Goal: Task Accomplishment & Management: Manage account settings

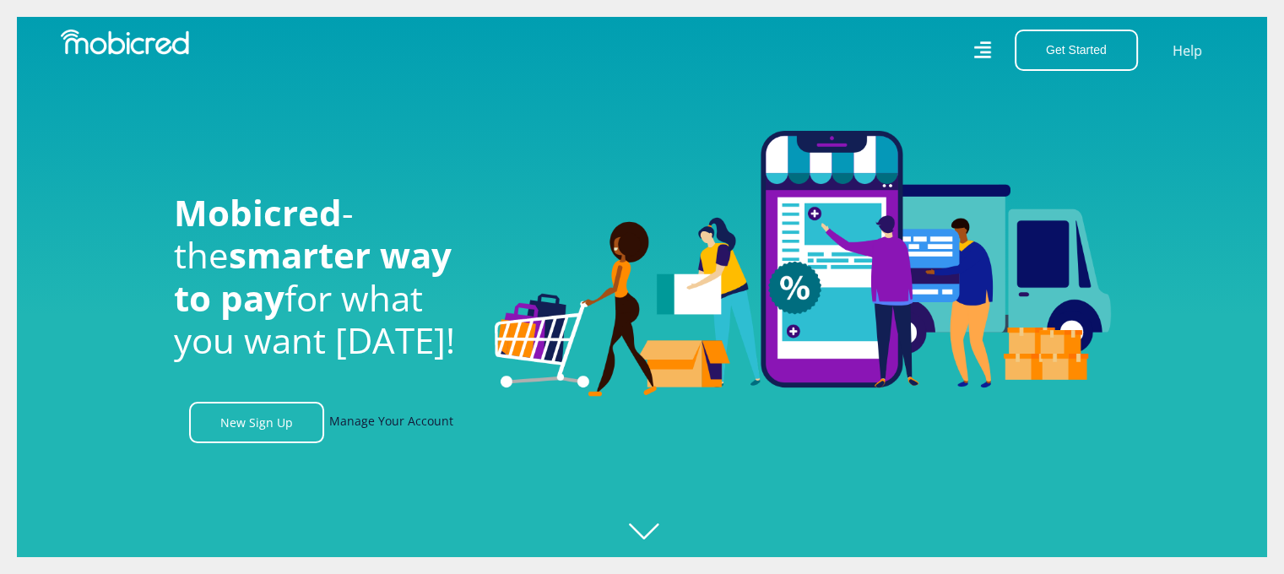
scroll to position [0, 1202]
click at [398, 428] on link "Manage Your Account" at bounding box center [391, 422] width 124 height 41
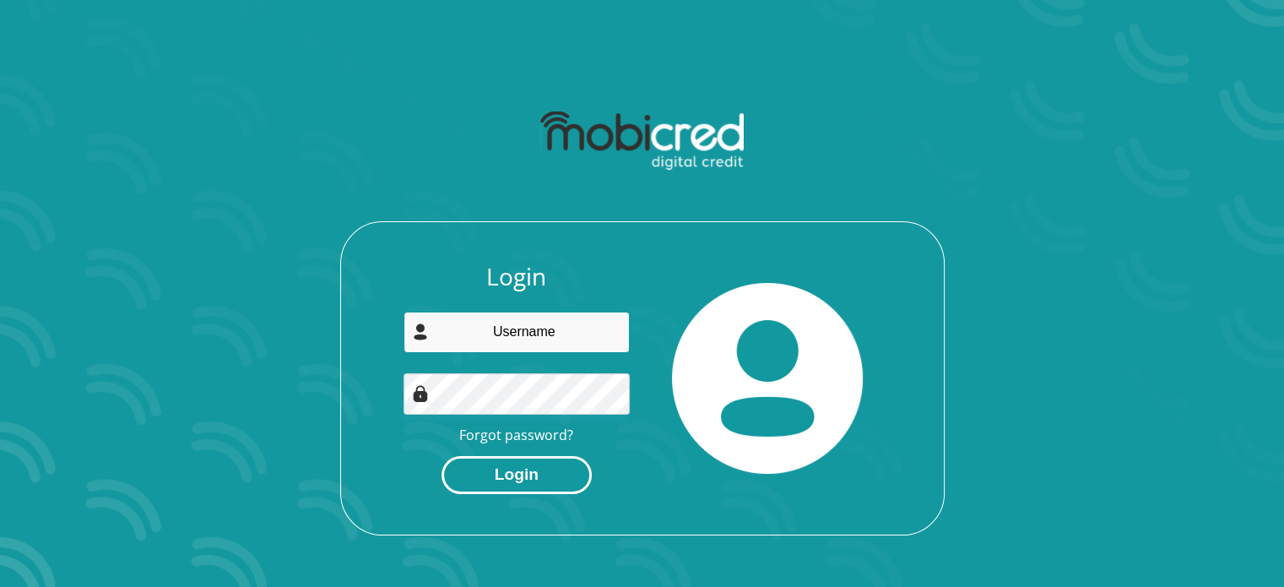
type input "shinigamigamingacc@gmail.com"
click at [506, 478] on button "Login" at bounding box center [516, 475] width 150 height 38
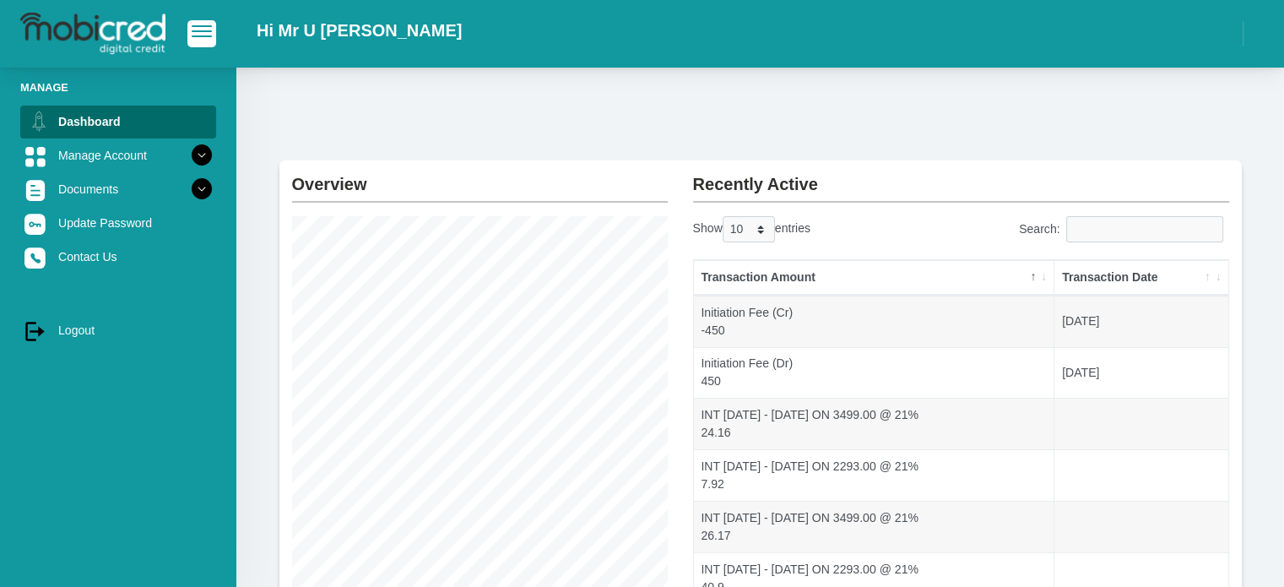
click at [344, 62] on div "Hi Mr U Mouton" at bounding box center [642, 34] width 1284 height 68
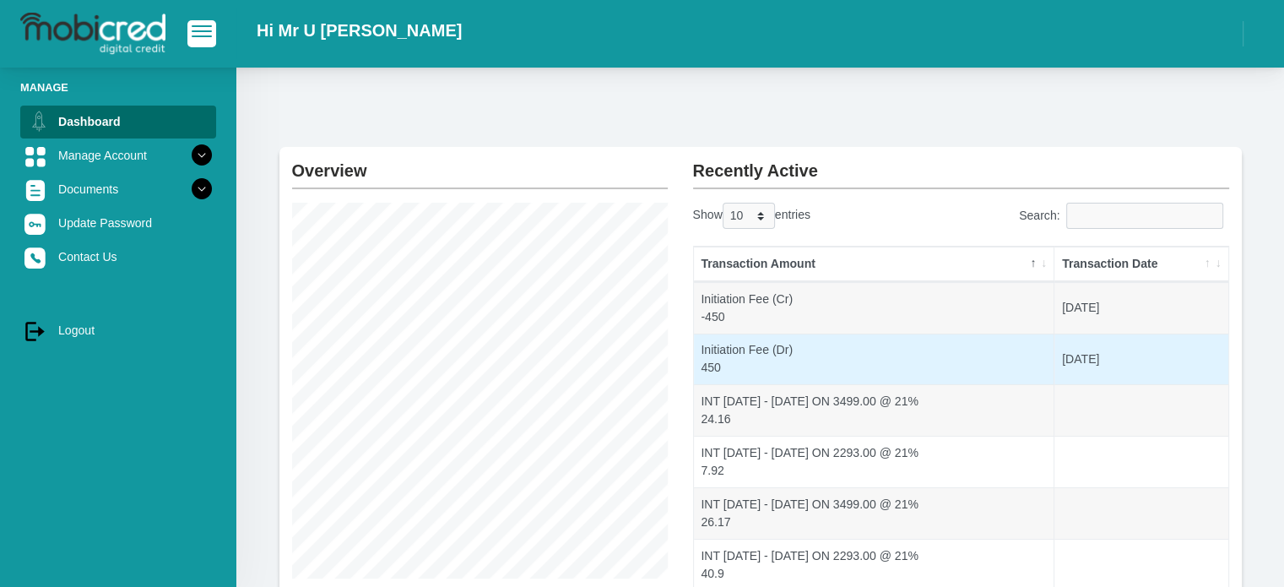
scroll to position [361, 0]
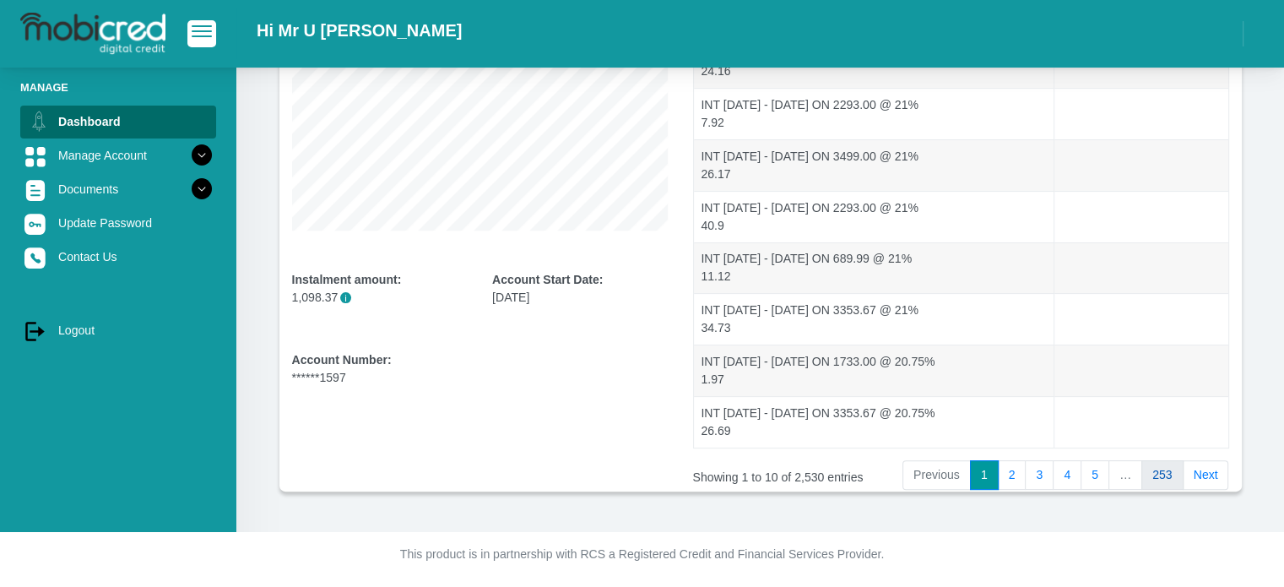
click at [1167, 473] on link "253" at bounding box center [1162, 475] width 42 height 30
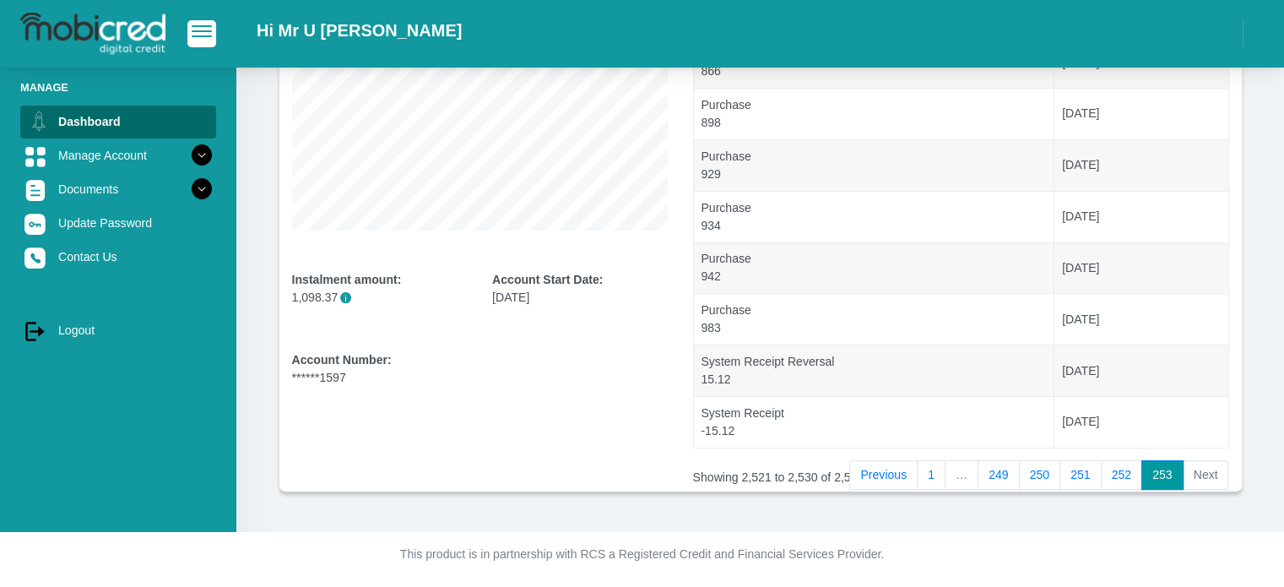
click at [1175, 471] on link "253" at bounding box center [1162, 475] width 42 height 30
click at [74, 330] on link "log out Logout" at bounding box center [118, 330] width 196 height 32
